Goal: Information Seeking & Learning: Learn about a topic

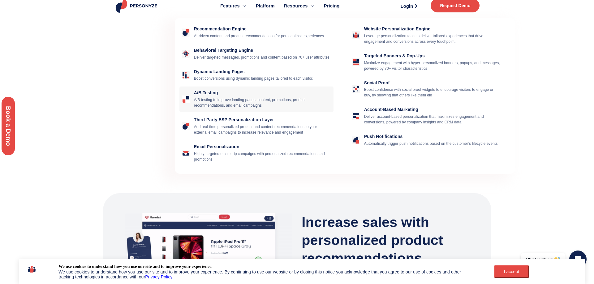
scroll to position [6, 0]
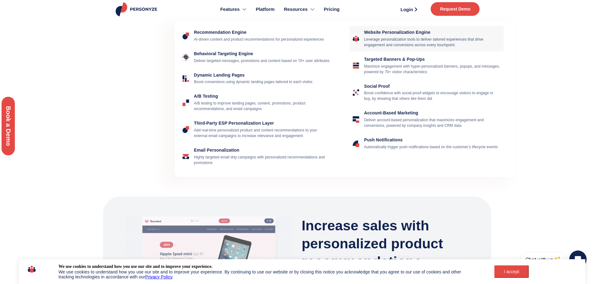
click at [383, 41] on p "Leverage personalization tools to deliver tailored experiences that drive engag…" at bounding box center [432, 42] width 137 height 11
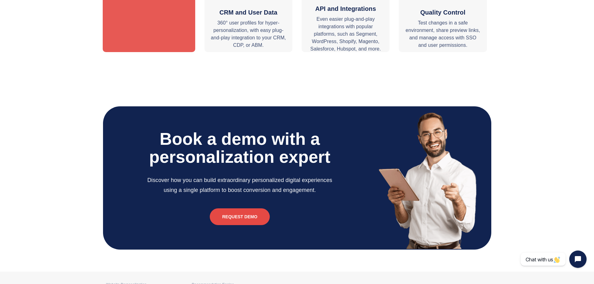
scroll to position [1744, 0]
